Goal: Complete application form: Complete application form

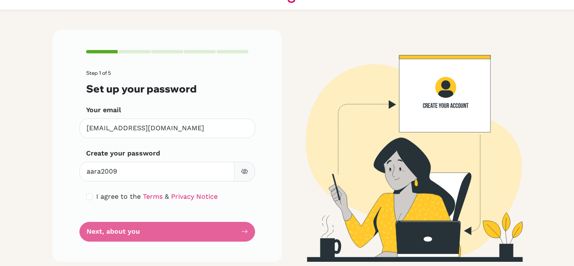
scroll to position [29, 0]
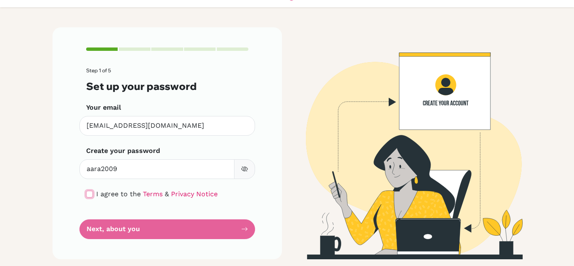
click at [86, 193] on input "checkbox" at bounding box center [89, 194] width 7 height 7
checkbox input "true"
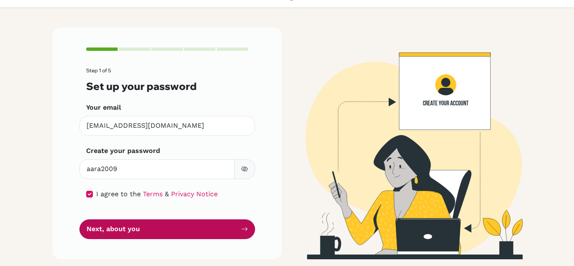
click at [122, 221] on button "Next, about you" at bounding box center [167, 229] width 176 height 20
click at [126, 227] on button "Next, about you" at bounding box center [167, 229] width 176 height 20
drag, startPoint x: 126, startPoint y: 227, endPoint x: 244, endPoint y: 227, distance: 118.0
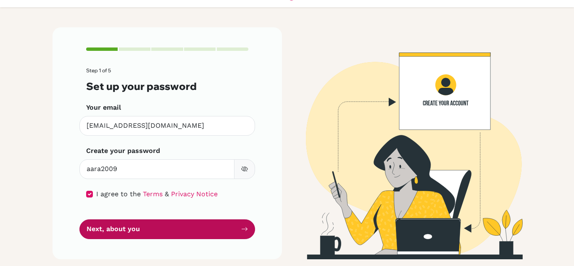
click at [244, 227] on button "Next, about you" at bounding box center [167, 229] width 176 height 20
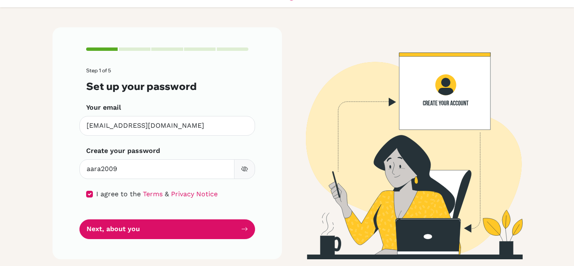
click at [234, 167] on button "button" at bounding box center [244, 169] width 21 height 20
click at [245, 172] on button "button" at bounding box center [244, 169] width 21 height 20
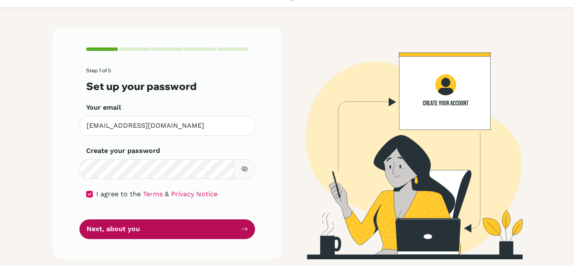
click at [233, 226] on button "Next, about you" at bounding box center [167, 229] width 176 height 20
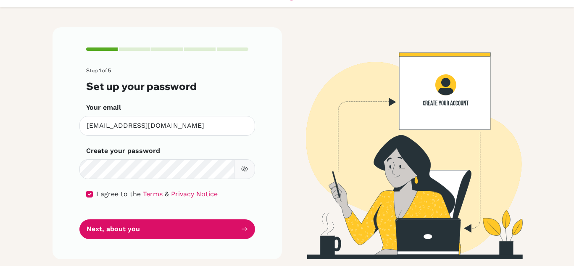
click at [96, 195] on span "I agree to the" at bounding box center [118, 194] width 45 height 8
click at [165, 191] on span "&" at bounding box center [167, 194] width 4 height 8
click at [149, 195] on link "Terms" at bounding box center [153, 194] width 20 height 8
click at [176, 194] on link "Privacy Notice" at bounding box center [194, 194] width 47 height 8
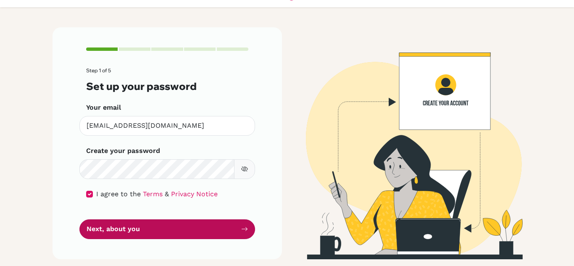
click at [150, 229] on button "Next, about you" at bounding box center [167, 229] width 176 height 20
click at [230, 232] on button "Next, about you" at bounding box center [167, 229] width 176 height 20
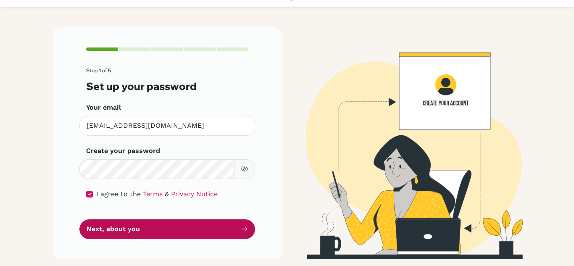
click at [230, 232] on button "Next, about you" at bounding box center [167, 229] width 176 height 20
click at [204, 223] on button "Next, about you" at bounding box center [167, 229] width 176 height 20
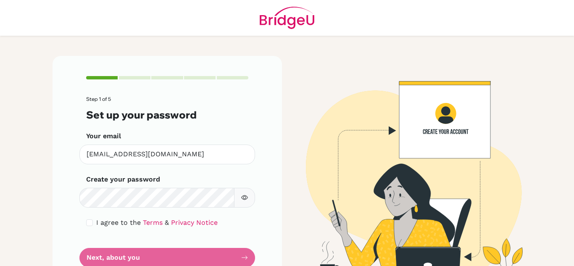
click at [241, 200] on icon "button" at bounding box center [244, 197] width 7 height 7
click at [87, 224] on input "checkbox" at bounding box center [89, 222] width 7 height 7
checkbox input "true"
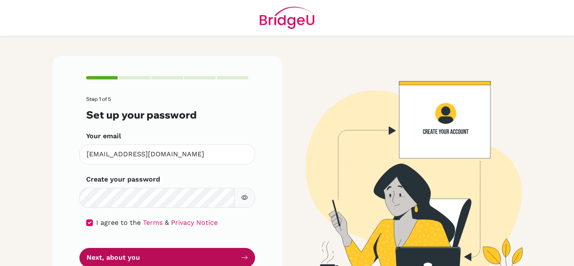
click at [105, 257] on button "Next, about you" at bounding box center [167, 258] width 176 height 20
